Goal: Information Seeking & Learning: Check status

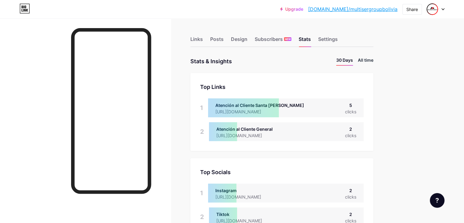
click at [229, 59] on li "All time" at bounding box center [366, 61] width 16 height 9
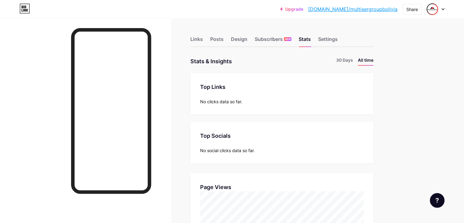
scroll to position [222, 464]
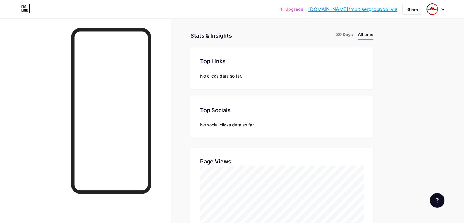
scroll to position [0, 0]
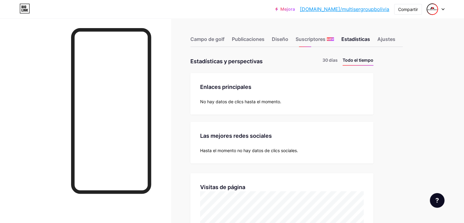
click at [229, 36] on font "Estadísticas" at bounding box center [355, 39] width 29 height 6
click at [229, 59] on font "30 días" at bounding box center [329, 59] width 15 height 5
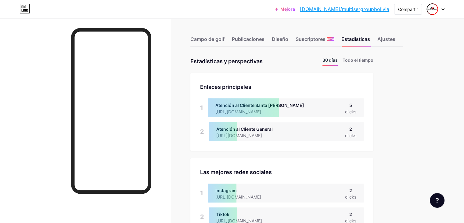
scroll to position [222, 464]
click at [229, 38] on font "Ajustes" at bounding box center [386, 39] width 18 height 6
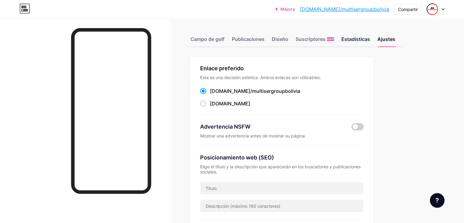
click at [229, 40] on font "Estadísticas" at bounding box center [355, 39] width 29 height 6
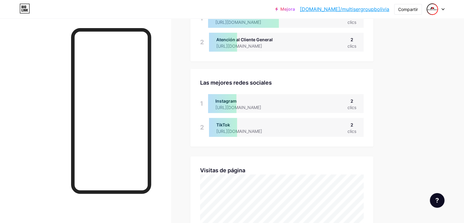
scroll to position [31, 0]
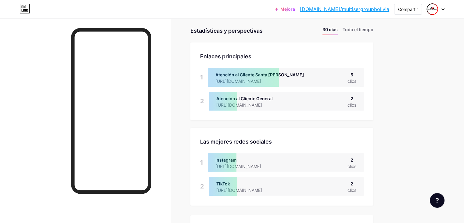
drag, startPoint x: 306, startPoint y: 189, endPoint x: 215, endPoint y: 67, distance: 152.2
copy div "1 Atención al Cliente Santa [PERSON_NAME] [URL][DOMAIN_NAME] 5 clics 2 Atención…"
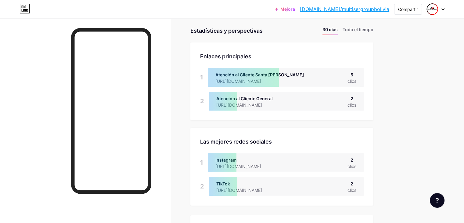
click at [229, 29] on font "30 días" at bounding box center [329, 29] width 15 height 5
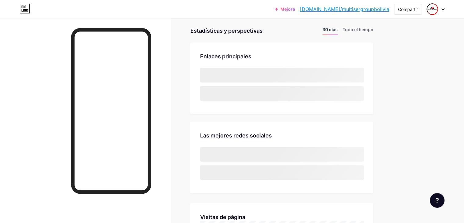
scroll to position [0, 0]
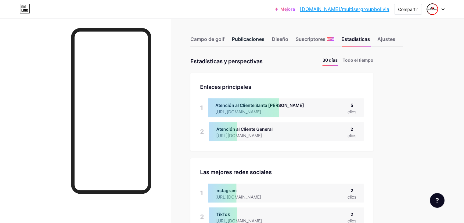
click at [229, 38] on font "Publicaciones" at bounding box center [248, 39] width 33 height 6
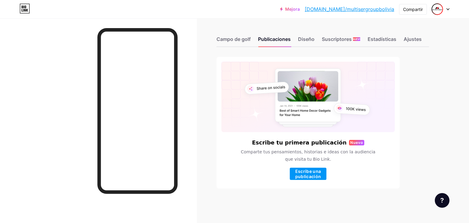
click at [229, 34] on div "Campo de golf Publicaciones Diseño Suscriptores NUEVO Estadísticas Ajustes" at bounding box center [322, 36] width 212 height 21
click at [229, 42] on font "Estadísticas" at bounding box center [381, 39] width 29 height 6
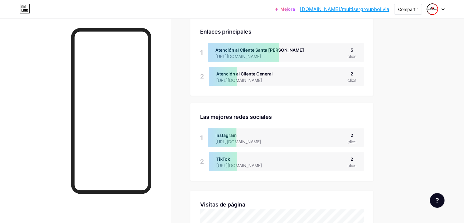
scroll to position [61, 0]
